Goal: Task Accomplishment & Management: Manage account settings

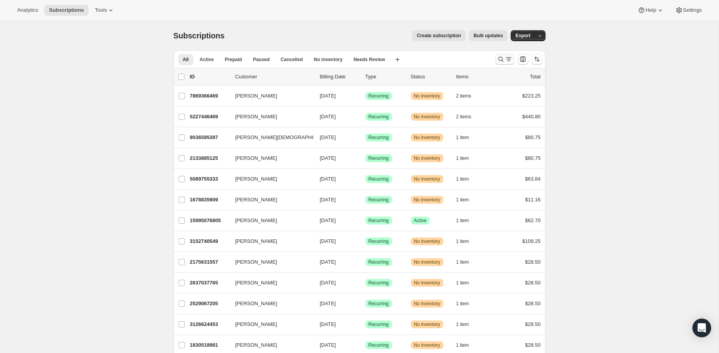
click at [505, 57] on icon "Search and filter results" at bounding box center [509, 59] width 8 height 8
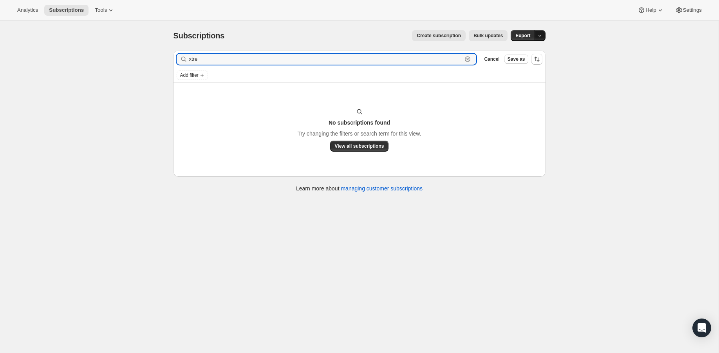
type input "xtre"
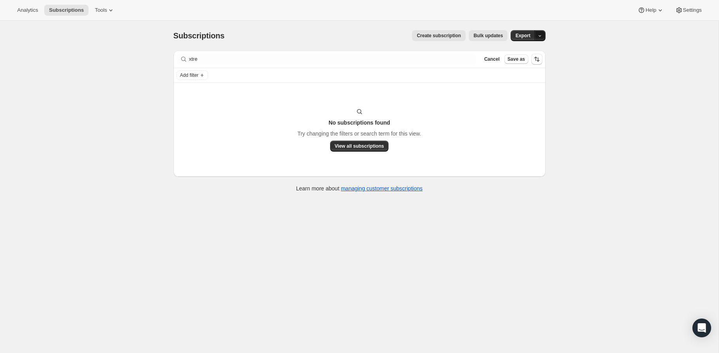
click at [541, 36] on icon "button" at bounding box center [539, 35] width 5 height 5
drag, startPoint x: 435, startPoint y: 21, endPoint x: 403, endPoint y: 20, distance: 31.7
click at [434, 21] on div "Subscriptions. This page is ready Subscriptions Create subscription Bulk update…" at bounding box center [359, 36] width 372 height 30
click at [204, 72] on icon "Add filter" at bounding box center [202, 75] width 6 height 6
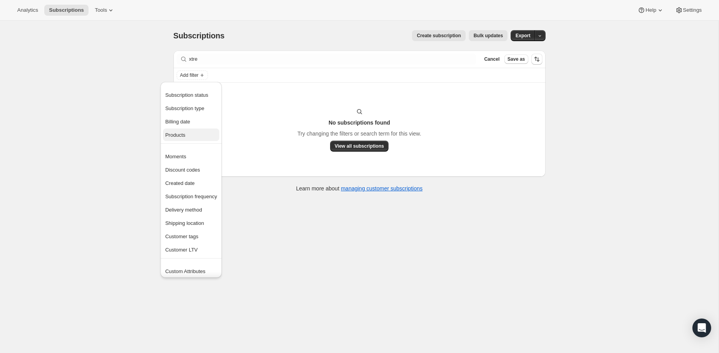
click at [196, 135] on span "Products" at bounding box center [191, 135] width 52 height 8
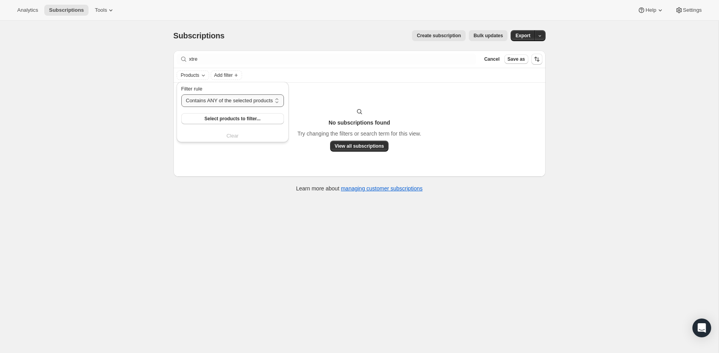
click at [252, 100] on select "Contains ANY of the selected products Contains ALL of the selected products Con…" at bounding box center [232, 100] width 103 height 13
click at [181, 94] on select "Contains ANY of the selected products Contains ALL of the selected products Con…" at bounding box center [232, 100] width 103 height 13
click at [254, 74] on div "Products Add filter" at bounding box center [360, 74] width 366 height 9
drag, startPoint x: 196, startPoint y: 70, endPoint x: 197, endPoint y: 74, distance: 4.5
click at [196, 70] on div "Add filter" at bounding box center [359, 75] width 372 height 14
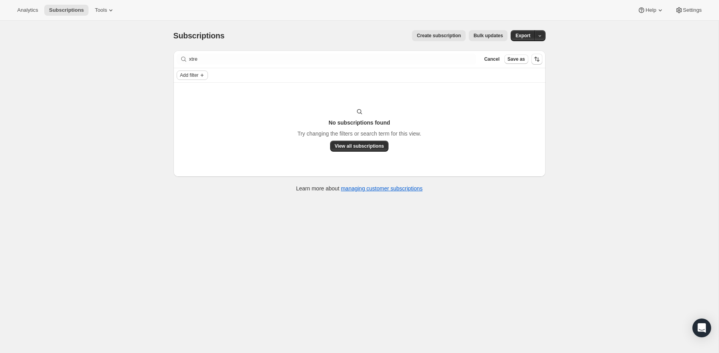
click at [197, 74] on span "Add filter" at bounding box center [189, 75] width 18 height 6
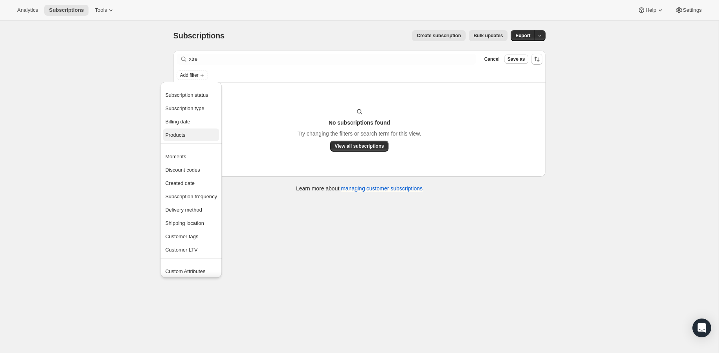
click at [199, 135] on span "Products" at bounding box center [191, 135] width 52 height 8
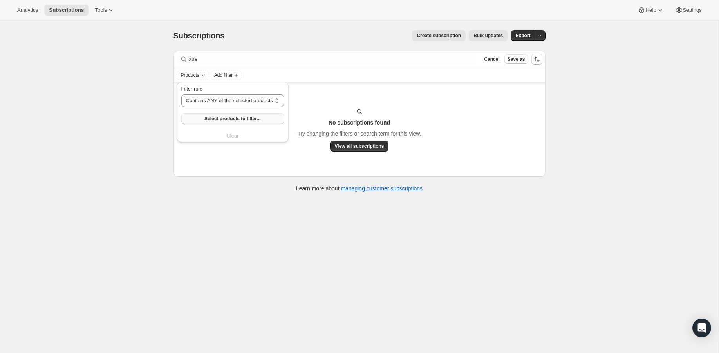
click at [237, 114] on button "Select products to filter..." at bounding box center [232, 118] width 103 height 11
click at [379, 98] on div "No subscriptions found Try changing the filters or search term for this view. V…" at bounding box center [359, 130] width 372 height 94
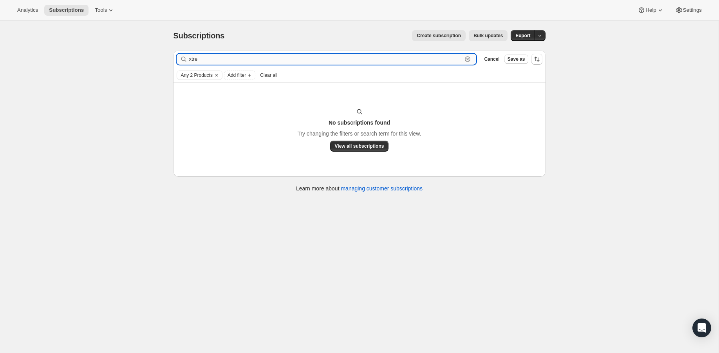
click at [234, 57] on input "xtre" at bounding box center [325, 59] width 273 height 11
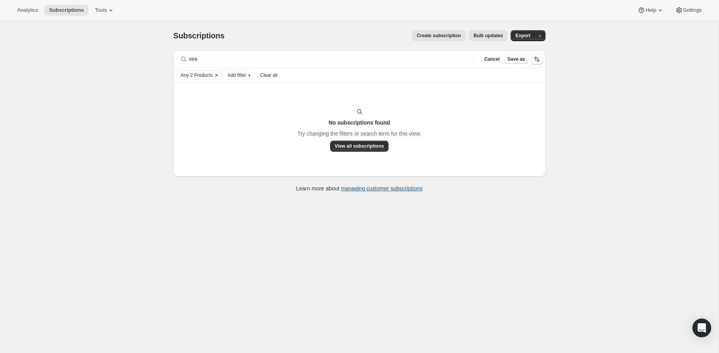
click at [200, 74] on span "Any 2 Products" at bounding box center [197, 75] width 32 height 6
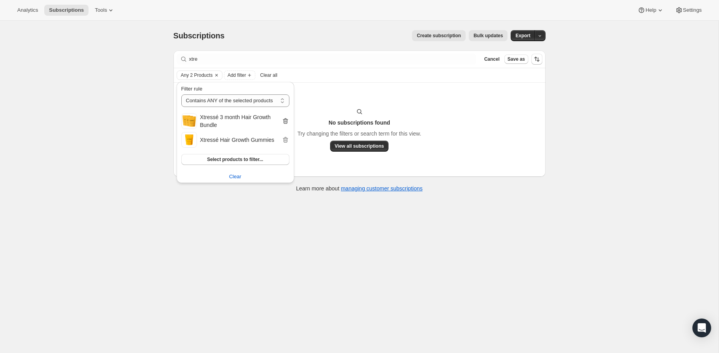
click at [285, 121] on icon "button" at bounding box center [285, 121] width 1 height 2
click at [352, 81] on div "Any 1 Products Add filter Clear all" at bounding box center [359, 75] width 372 height 14
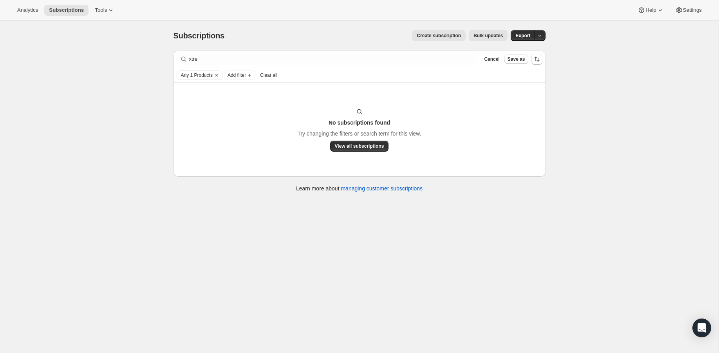
scroll to position [0, 0]
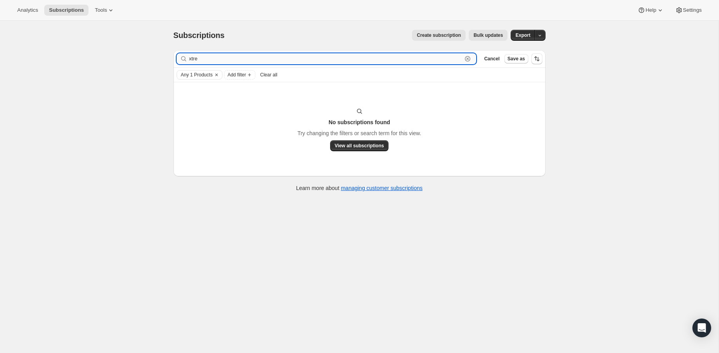
click at [228, 63] on input "xtre" at bounding box center [325, 58] width 273 height 11
click at [207, 75] on span "Any 1 Products" at bounding box center [197, 75] width 32 height 6
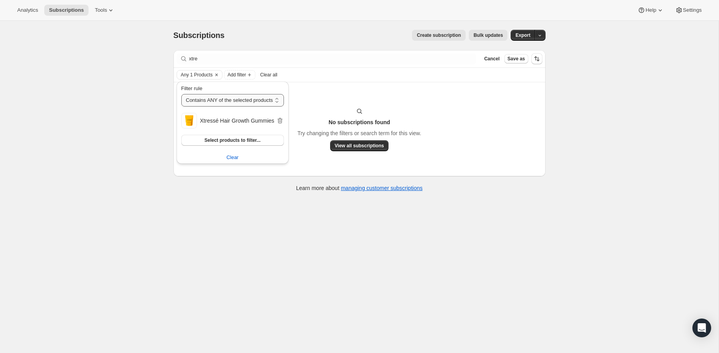
click at [235, 101] on select "Contains ANY of the selected products Contains ALL of the selected products Con…" at bounding box center [232, 100] width 103 height 13
click at [181, 94] on select "Contains ANY of the selected products Contains ALL of the selected products Con…" at bounding box center [232, 100] width 103 height 13
click at [236, 102] on select "Contains ANY of the selected products Contains ALL of the selected products Con…" at bounding box center [234, 100] width 106 height 13
select select "all"
click at [181, 94] on select "Contains ANY of the selected products Contains ALL of the selected products Con…" at bounding box center [234, 100] width 106 height 13
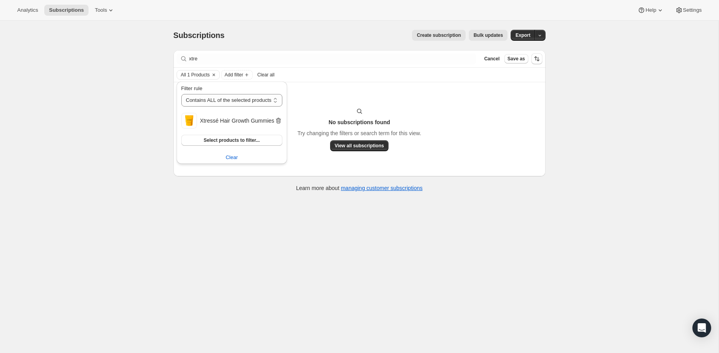
click at [281, 121] on icon "button" at bounding box center [278, 121] width 5 height 6
click at [318, 99] on div "No subscriptions found Try changing the filters or search term for this view. V…" at bounding box center [359, 129] width 372 height 94
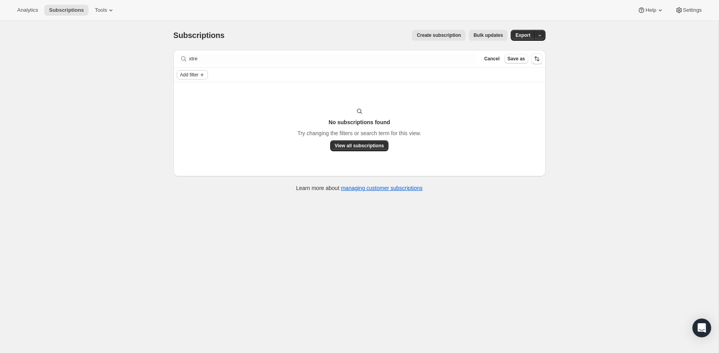
click at [202, 76] on icon "Add filter" at bounding box center [202, 75] width 6 height 6
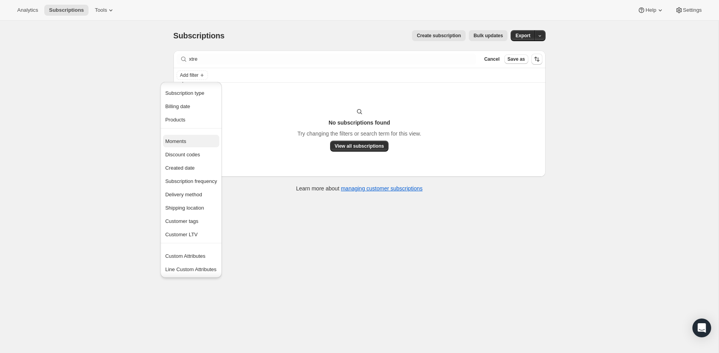
scroll to position [0, 0]
click at [184, 135] on span "Products" at bounding box center [175, 135] width 20 height 6
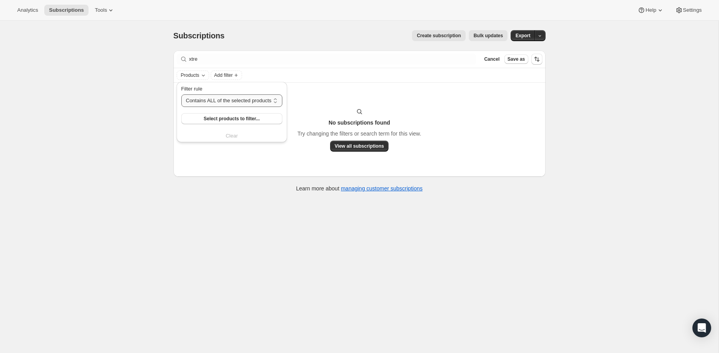
click at [227, 102] on select "Contains ANY of the selected products Contains ALL of the selected products Con…" at bounding box center [231, 100] width 101 height 13
select select "any"
click at [181, 94] on select "Contains ANY of the selected products Contains ALL of the selected products Con…" at bounding box center [231, 100] width 101 height 13
click at [221, 121] on span "Select products to filter..." at bounding box center [232, 119] width 56 height 6
click at [282, 122] on icon "button" at bounding box center [279, 121] width 5 height 6
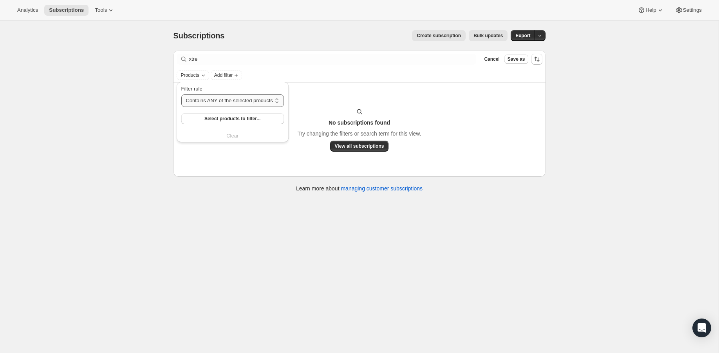
click at [260, 103] on select "Contains ANY of the selected products Contains ALL of the selected products Con…" at bounding box center [232, 100] width 103 height 13
click at [181, 94] on select "Contains ANY of the selected products Contains ALL of the selected products Con…" at bounding box center [232, 100] width 103 height 13
click at [246, 121] on span "Select products to filter..." at bounding box center [232, 119] width 56 height 6
click at [354, 148] on span "View all subscriptions" at bounding box center [359, 146] width 49 height 6
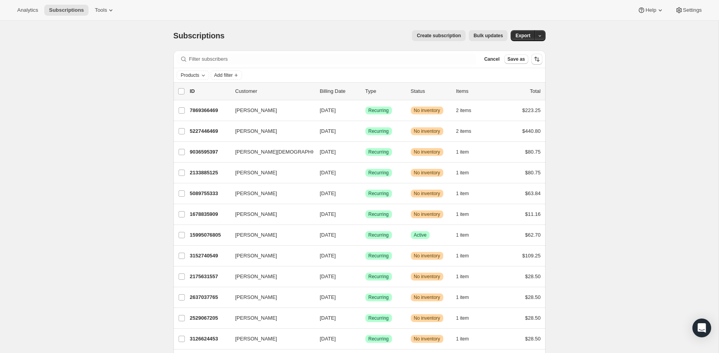
click at [322, 71] on div "Products Add filter" at bounding box center [360, 74] width 366 height 9
click at [226, 74] on span "Add filter" at bounding box center [223, 75] width 18 height 6
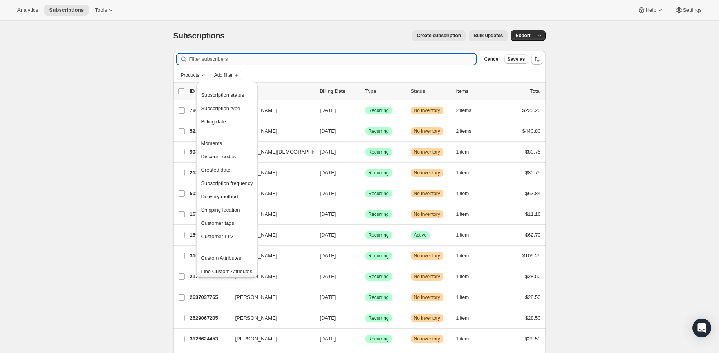
click at [337, 61] on input "Filter subscribers" at bounding box center [332, 59] width 287 height 11
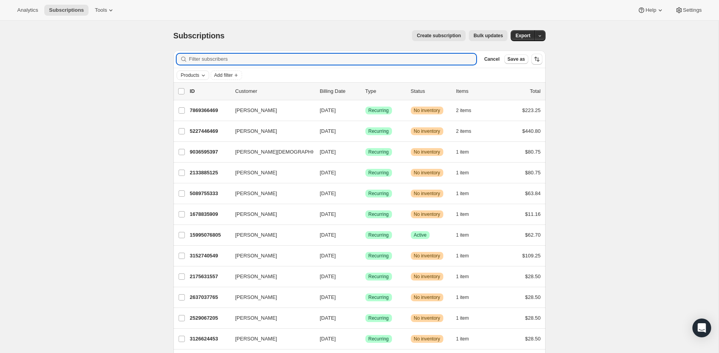
click at [204, 77] on icon "Products" at bounding box center [203, 75] width 6 height 6
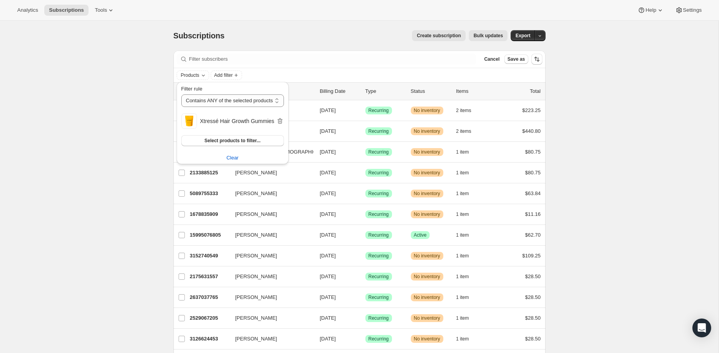
click at [234, 122] on h2 "Xtressé Hair Growth Gummies" at bounding box center [238, 121] width 76 height 8
click at [329, 51] on div "Filter subscribers Cancel Save as" at bounding box center [359, 59] width 372 height 17
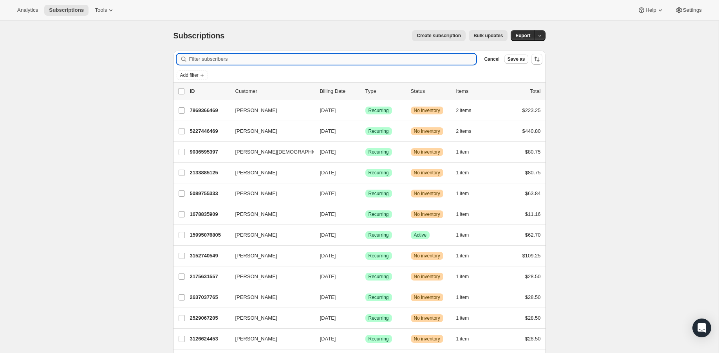
click at [222, 60] on input "Filter subscribers" at bounding box center [332, 59] width 287 height 11
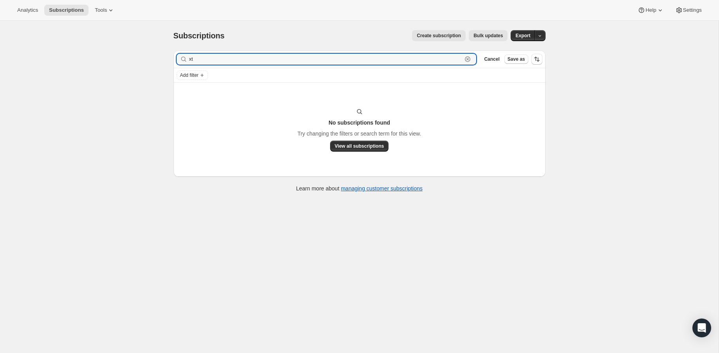
type input "x"
type input "h"
type input "nutrafol"
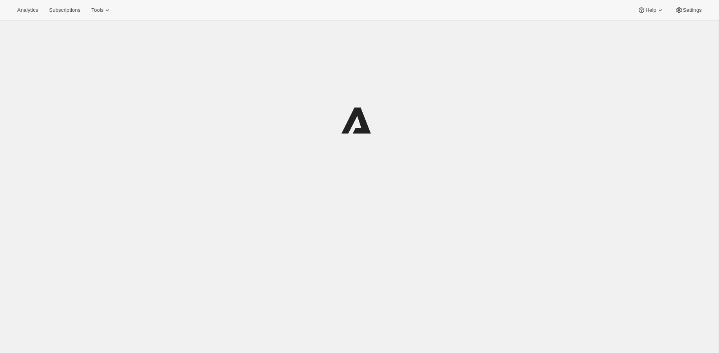
scroll to position [4, 0]
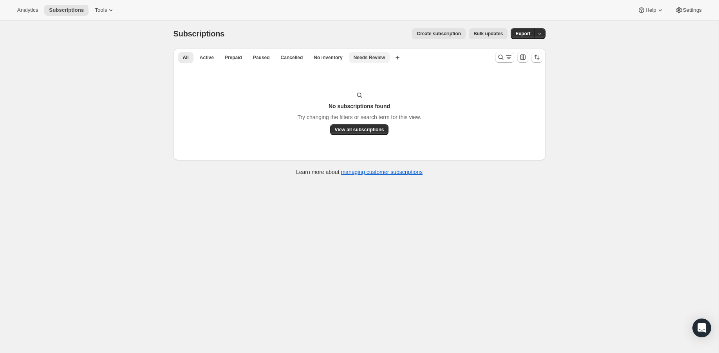
scroll to position [2, 0]
click at [288, 57] on span "Cancelled" at bounding box center [292, 57] width 22 height 6
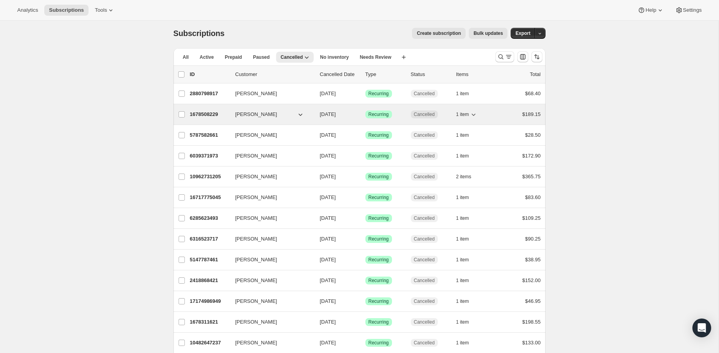
click at [206, 113] on p "1678508229" at bounding box center [209, 114] width 39 height 8
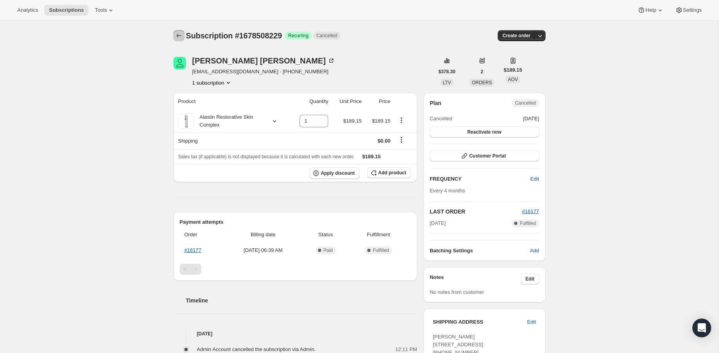
click at [177, 34] on icon "Subscriptions" at bounding box center [179, 36] width 8 height 8
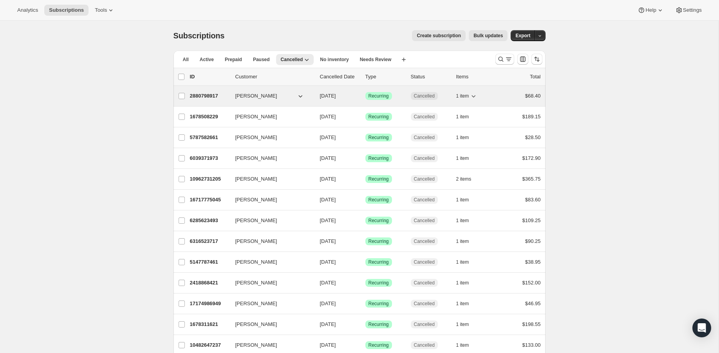
click at [203, 96] on p "2880798917" at bounding box center [209, 96] width 39 height 8
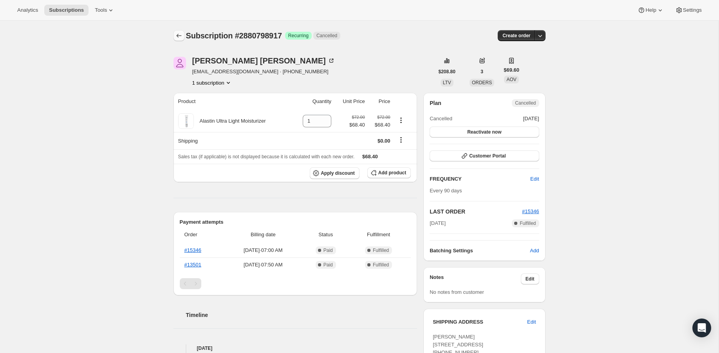
click at [182, 40] on button "Subscriptions" at bounding box center [178, 35] width 11 height 11
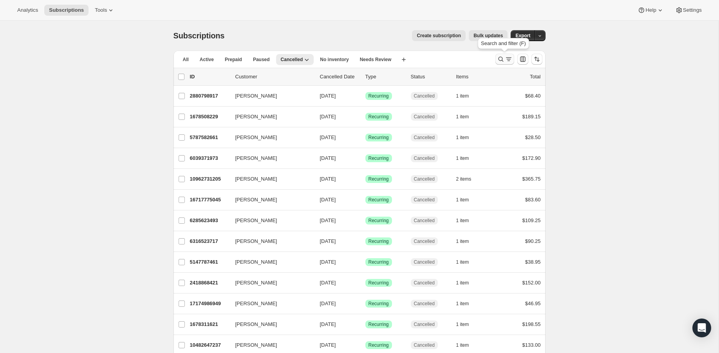
click at [511, 60] on icon "Search and filter results" at bounding box center [509, 59] width 8 height 8
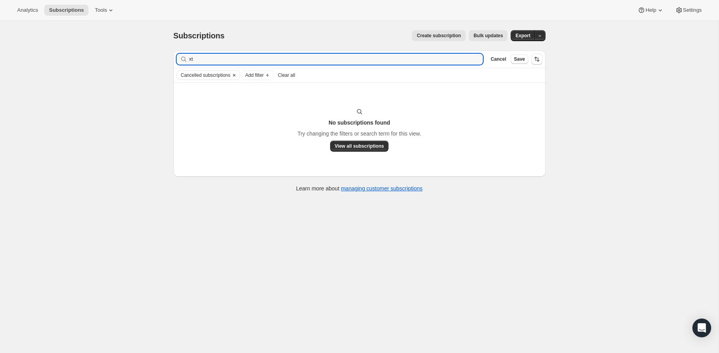
type input "x"
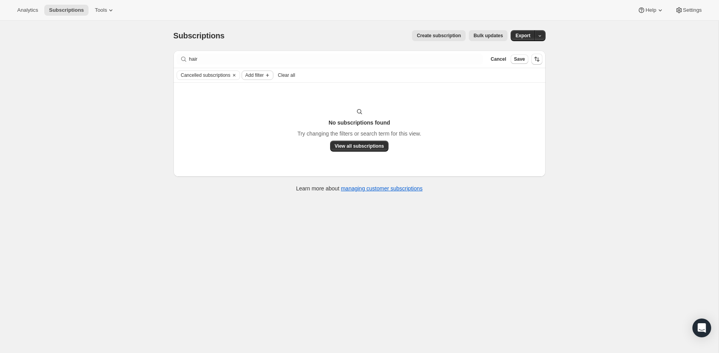
click at [269, 75] on icon "Add filter" at bounding box center [267, 75] width 3 height 3
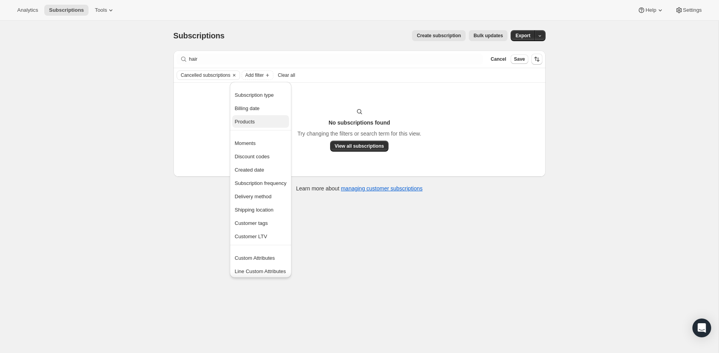
click at [261, 123] on span "Products" at bounding box center [261, 122] width 52 height 8
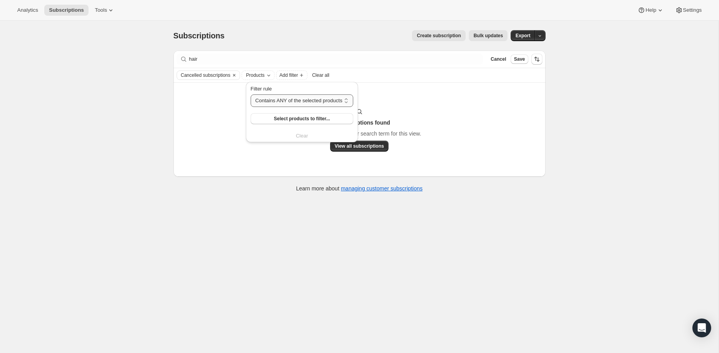
click at [301, 100] on select "Contains ANY of the selected products Contains ALL of the selected products Con…" at bounding box center [302, 100] width 103 height 13
click at [251, 94] on select "Contains ANY of the selected products Contains ALL of the selected products Con…" at bounding box center [302, 100] width 103 height 13
click at [306, 116] on button "Select products to filter..." at bounding box center [302, 118] width 103 height 11
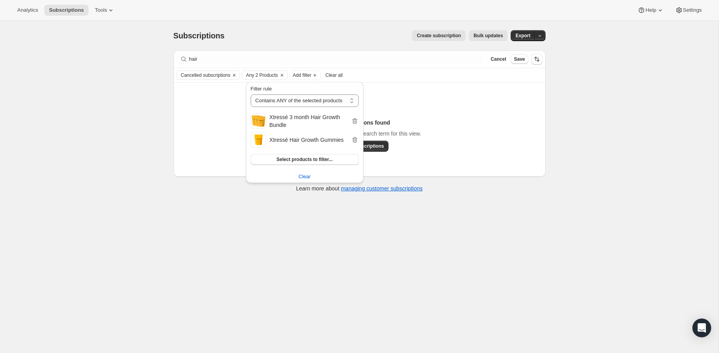
click at [430, 99] on div "No subscriptions found Try changing the filters or search term for this view. V…" at bounding box center [359, 130] width 372 height 94
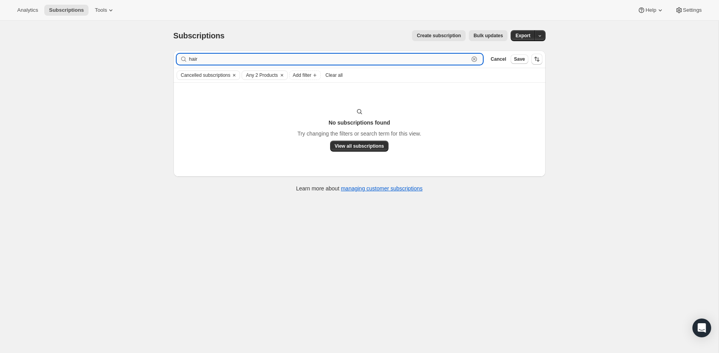
drag, startPoint x: 335, startPoint y: 57, endPoint x: 329, endPoint y: 60, distance: 7.4
click at [335, 57] on input "hair" at bounding box center [329, 59] width 280 height 11
drag, startPoint x: 297, startPoint y: 60, endPoint x: 100, endPoint y: 59, distance: 197.3
click at [100, 59] on div "Subscriptions. This page is ready Subscriptions Create subscription Bulk update…" at bounding box center [359, 197] width 718 height 353
click at [278, 74] on span "Any 2 Products" at bounding box center [262, 75] width 32 height 6
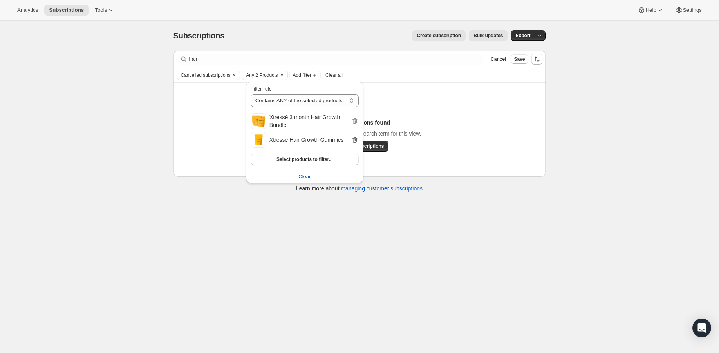
click at [353, 119] on icon "button" at bounding box center [355, 121] width 8 height 8
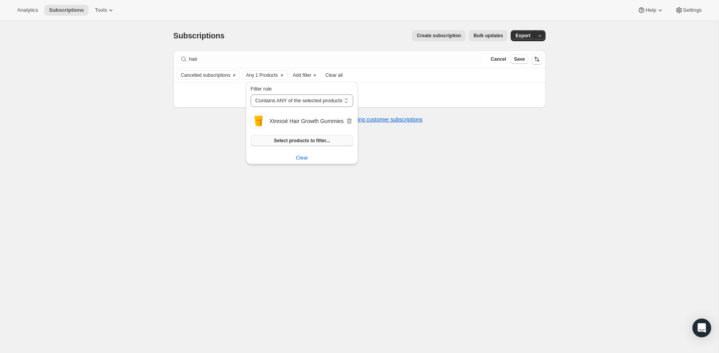
click at [352, 120] on icon "button" at bounding box center [349, 121] width 8 height 8
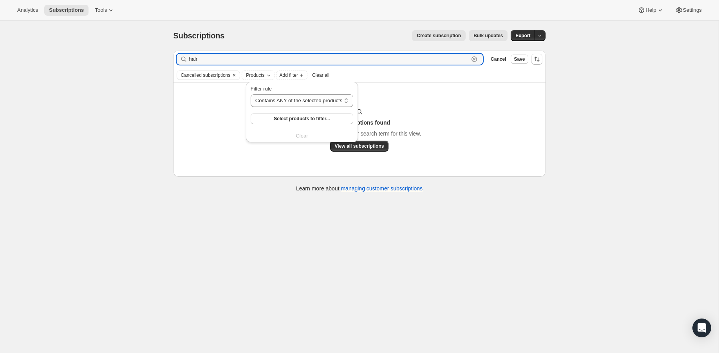
drag, startPoint x: 226, startPoint y: 59, endPoint x: 105, endPoint y: 56, distance: 120.6
click at [115, 56] on div "Subscriptions. This page is ready Subscriptions Create subscription Bulk update…" at bounding box center [359, 197] width 718 height 353
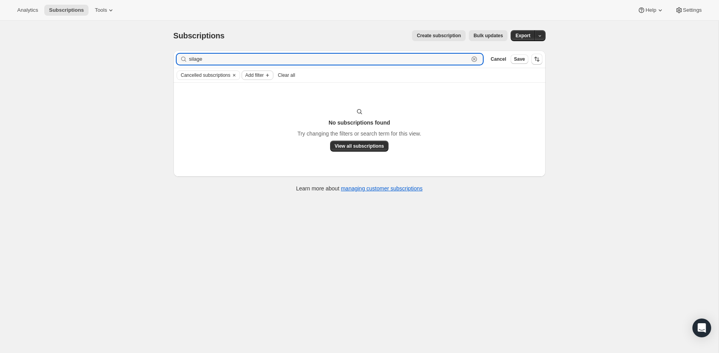
type input "silage"
click at [256, 74] on span "Add filter" at bounding box center [254, 75] width 18 height 6
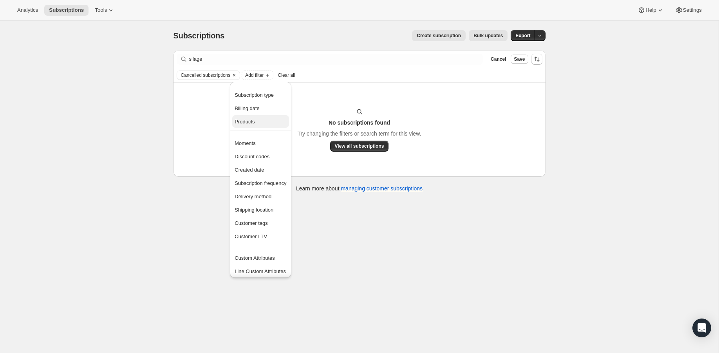
click at [249, 122] on span "Products" at bounding box center [245, 122] width 20 height 6
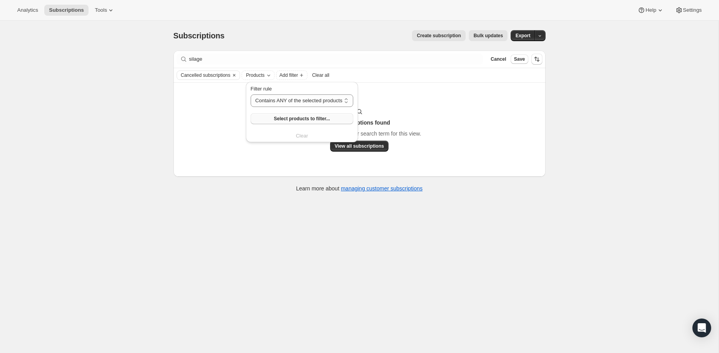
click at [302, 119] on span "Select products to filter..." at bounding box center [302, 119] width 56 height 6
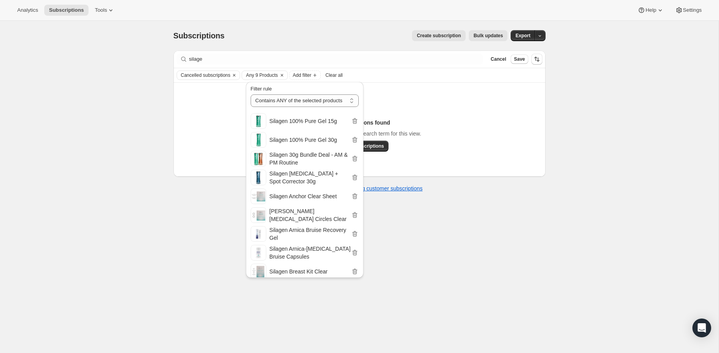
click at [402, 71] on div "Cancelled subscriptions Any 9 Products Add filter Clear all" at bounding box center [360, 74] width 366 height 9
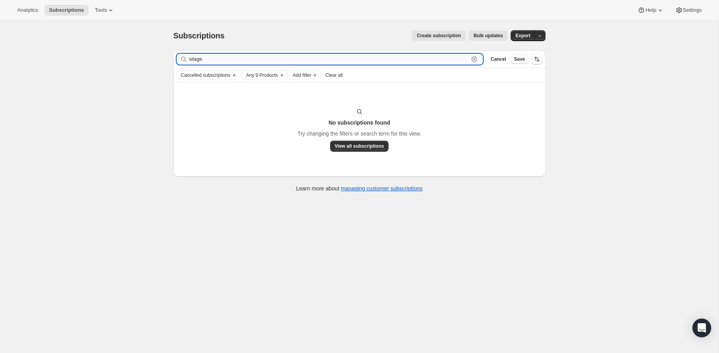
drag, startPoint x: 225, startPoint y: 54, endPoint x: 223, endPoint y: 64, distance: 10.0
click at [225, 54] on input "silage" at bounding box center [329, 59] width 280 height 11
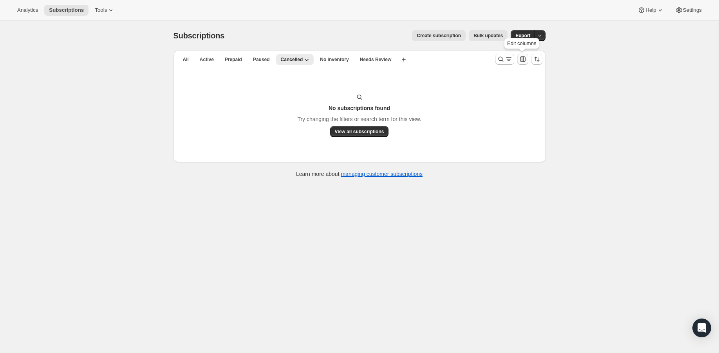
click at [525, 60] on icon "Customize table column order and visibility" at bounding box center [523, 59] width 8 height 8
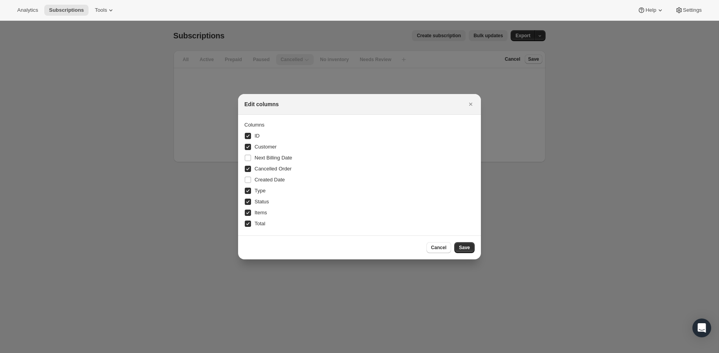
drag, startPoint x: 439, startPoint y: 248, endPoint x: 447, endPoint y: 229, distance: 21.1
click at [439, 248] on span "Cancel" at bounding box center [438, 247] width 15 height 6
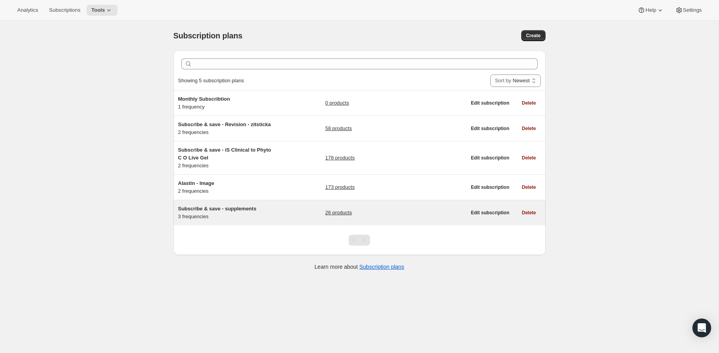
click at [342, 205] on div "26 products" at bounding box center [395, 213] width 141 height 16
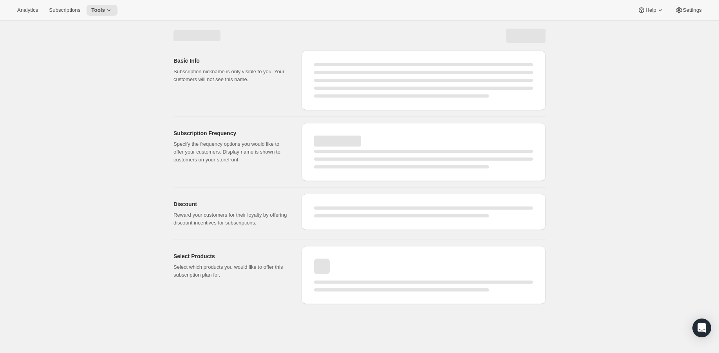
select select "WEEK"
select select "MONTH"
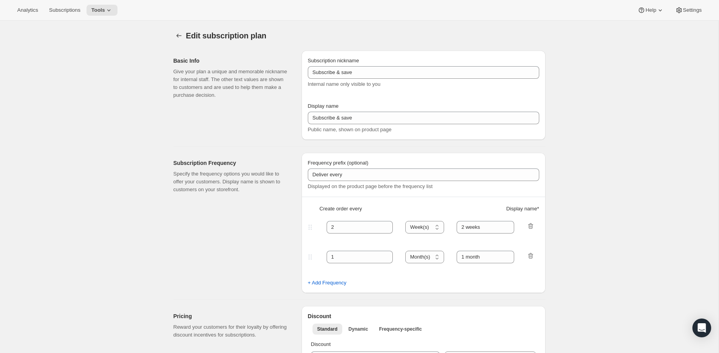
checkbox input "true"
type input "Subscribe & save - supplements"
type input "Subscribe & Save"
type input "30"
select select "DAY"
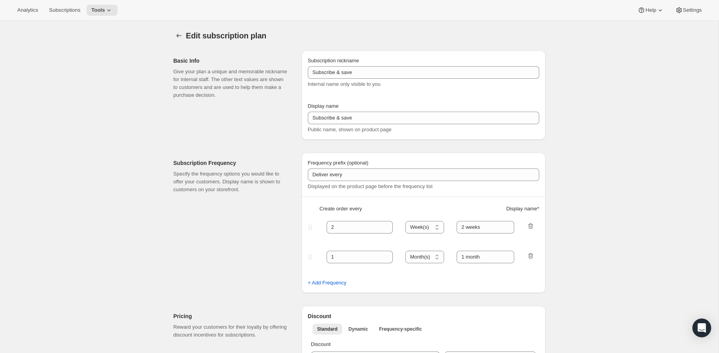
type input "30 Days"
type input "60"
select select "DAY"
type input "60 Days"
type input "5"
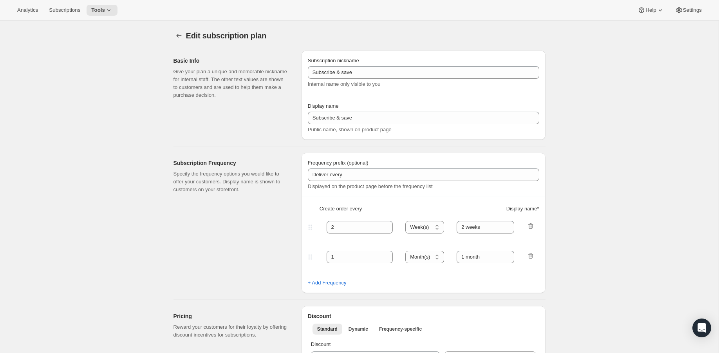
type input "Never run out of your favorite product! Modify or cancel your refill anytime."
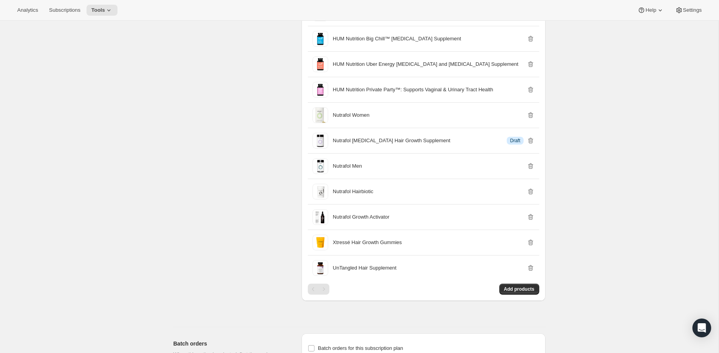
scroll to position [953, 0]
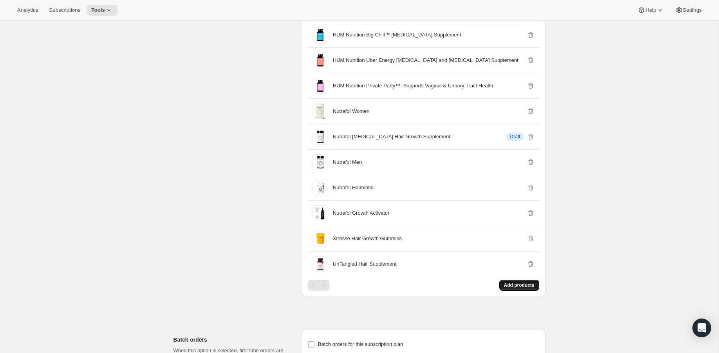
click at [511, 288] on span "Add products" at bounding box center [519, 285] width 31 height 6
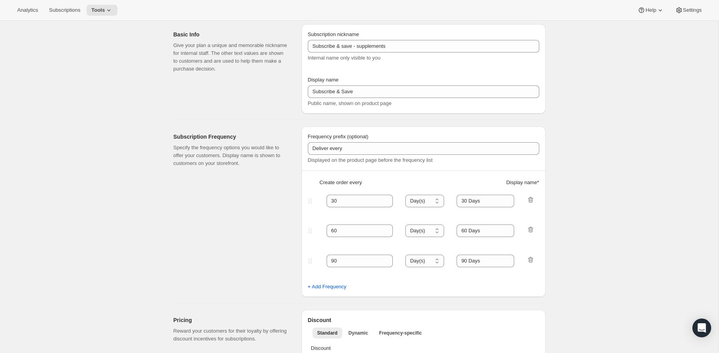
scroll to position [0, 0]
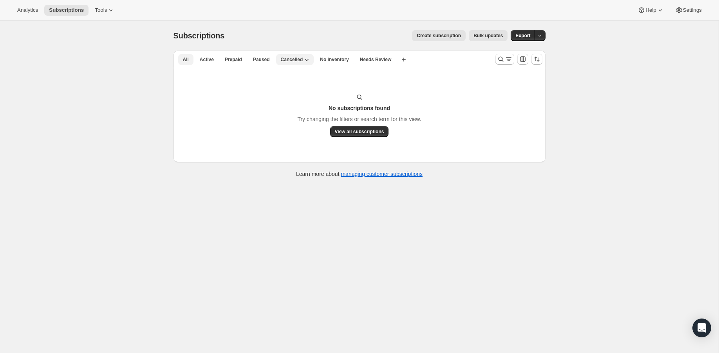
click at [186, 56] on span "All" at bounding box center [186, 59] width 6 height 6
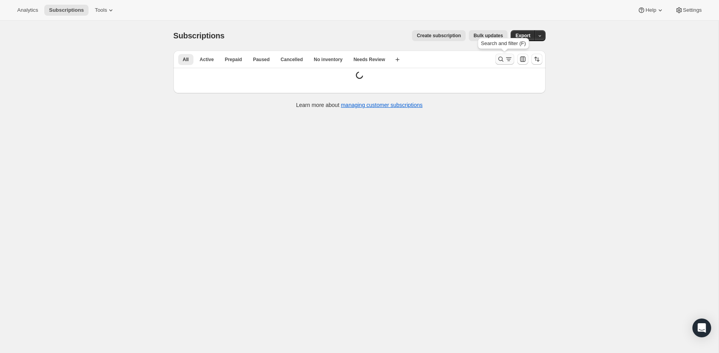
click at [500, 63] on button "Search and filter results" at bounding box center [504, 59] width 19 height 11
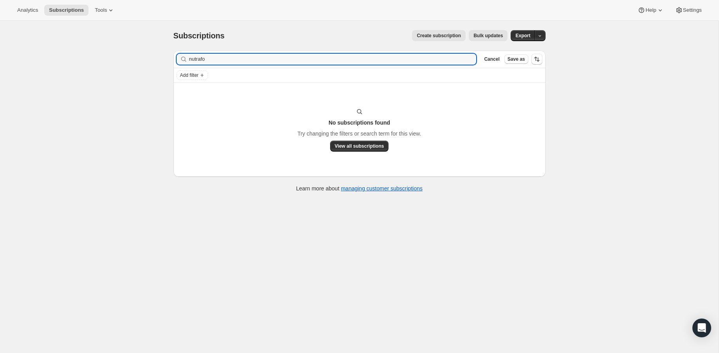
type input "nutrafo"
drag, startPoint x: 469, startPoint y: 60, endPoint x: 205, endPoint y: 66, distance: 264.4
click at [469, 60] on icon "button" at bounding box center [468, 59] width 8 height 8
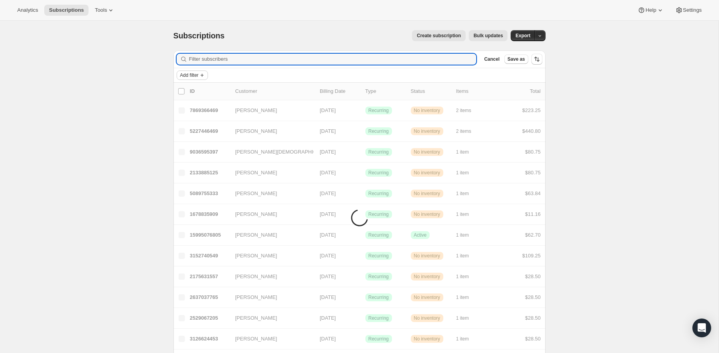
click at [204, 75] on icon "Add filter" at bounding box center [201, 75] width 3 height 3
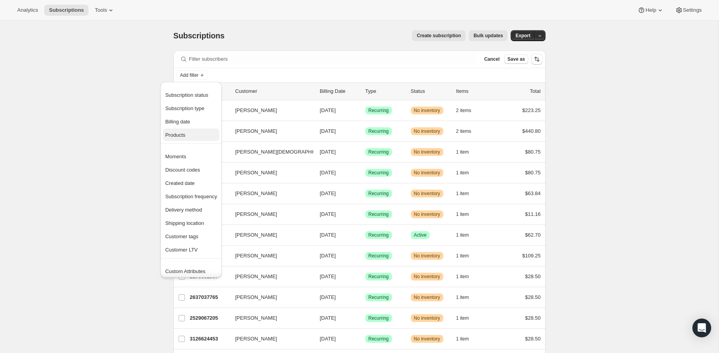
click at [188, 133] on span "Products" at bounding box center [191, 135] width 52 height 8
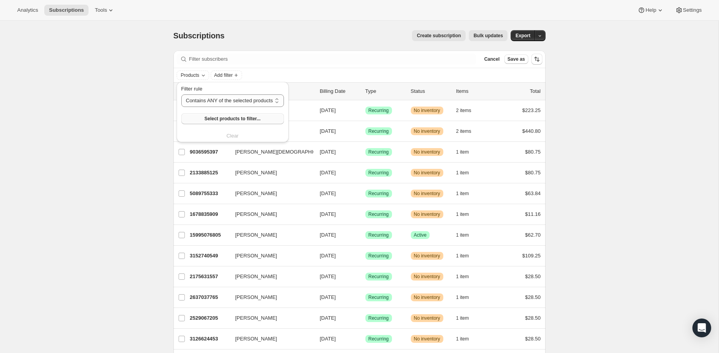
click at [222, 118] on span "Select products to filter..." at bounding box center [232, 119] width 56 height 6
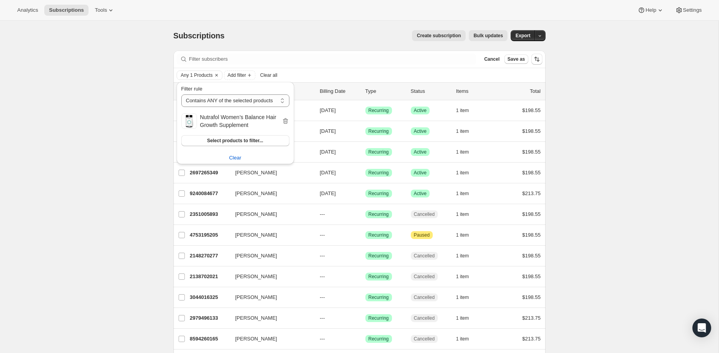
click at [329, 20] on div "Analytics Subscriptions Tools Help Settings" at bounding box center [359, 10] width 719 height 21
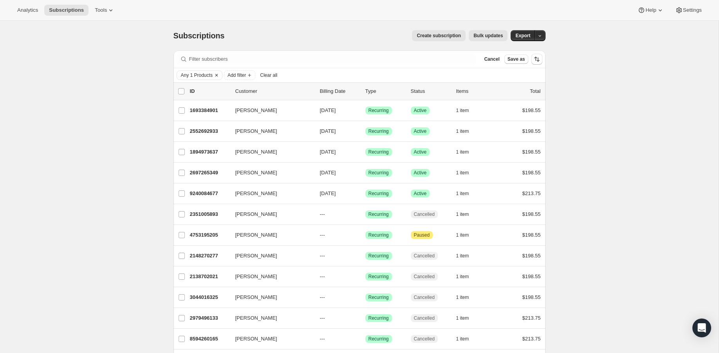
click at [194, 73] on span "Any 1 Products" at bounding box center [197, 75] width 32 height 6
